Goal: Book appointment/travel/reservation

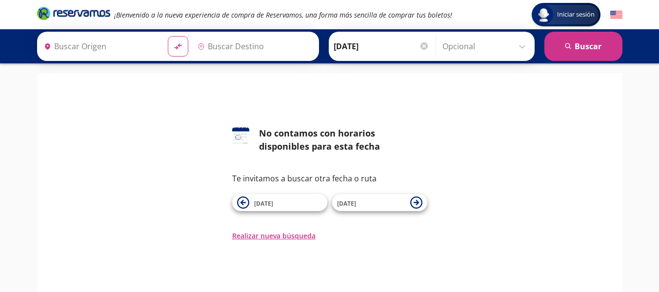
type input "[PERSON_NAME], [GEOGRAPHIC_DATA]"
type input "[GEOGRAPHIC_DATA], [US_STATE]"
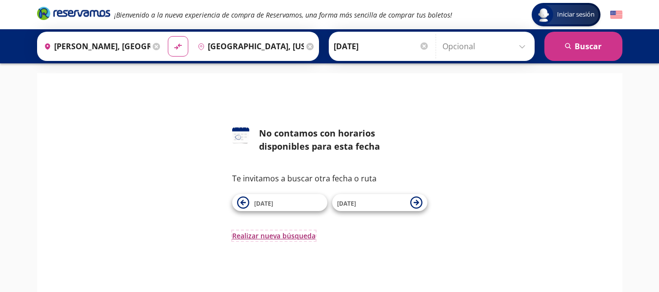
click at [285, 234] on button "Realizar nueva búsqueda" at bounding box center [273, 236] width 83 height 10
click at [421, 49] on div at bounding box center [424, 45] width 7 height 7
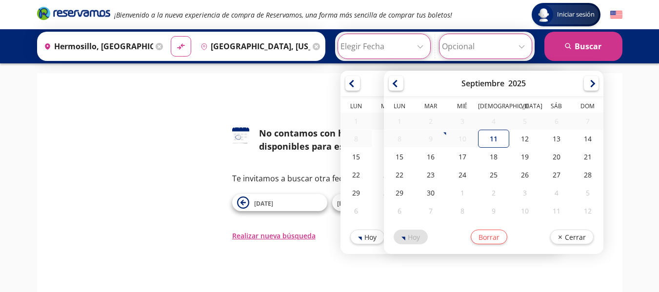
click at [524, 47] on input "Opcional" at bounding box center [485, 46] width 87 height 24
click at [417, 46] on input "Elegir Fecha" at bounding box center [384, 46] width 87 height 24
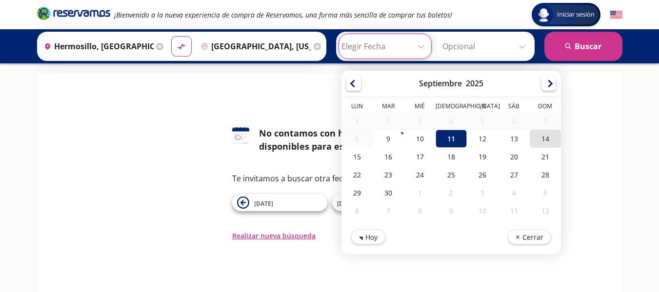
click at [540, 144] on div "14" at bounding box center [545, 139] width 31 height 18
type input "14-Sep-25"
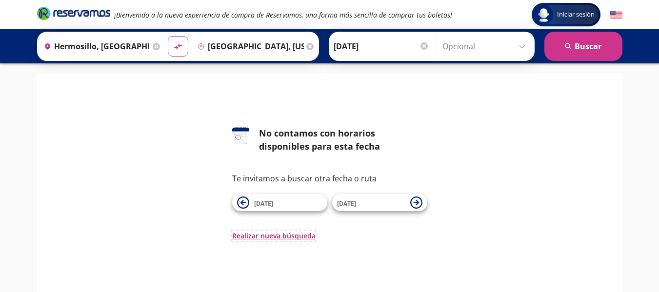
click at [275, 235] on button "Realizar nueva búsqueda" at bounding box center [273, 236] width 83 height 10
